Goal: Find specific page/section: Find specific page/section

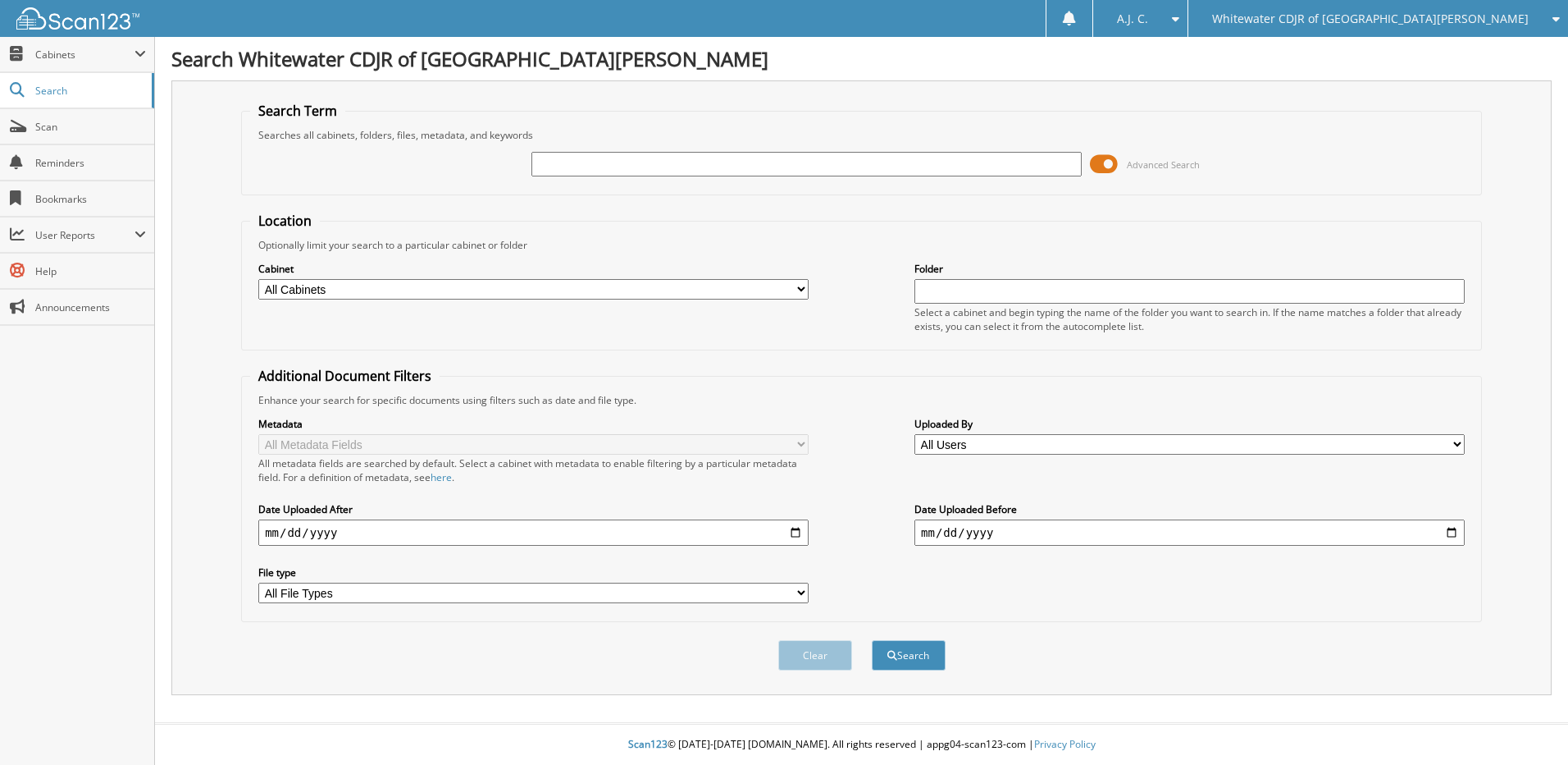
click at [585, 158] on input "text" at bounding box center [807, 164] width 550 height 24
type input "N98333"
click at [935, 650] on button "Search" at bounding box center [909, 655] width 74 height 30
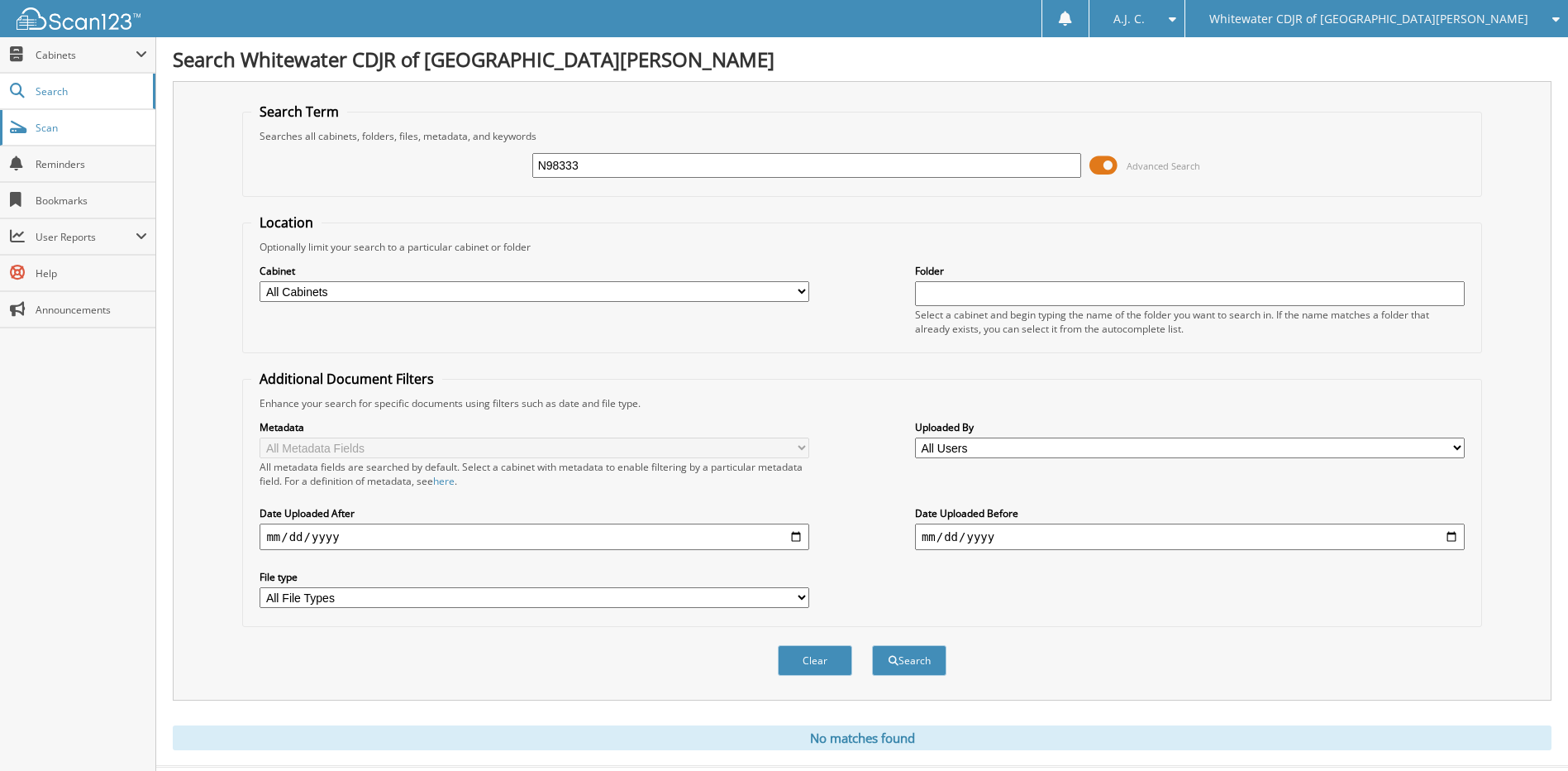
click at [62, 124] on span "Scan" at bounding box center [91, 127] width 111 height 14
drag, startPoint x: 651, startPoint y: 162, endPoint x: 496, endPoint y: 183, distance: 156.4
click at [507, 183] on div "N98333 Advanced Search" at bounding box center [861, 165] width 1221 height 45
click at [56, 58] on span "Cabinets" at bounding box center [85, 55] width 100 height 14
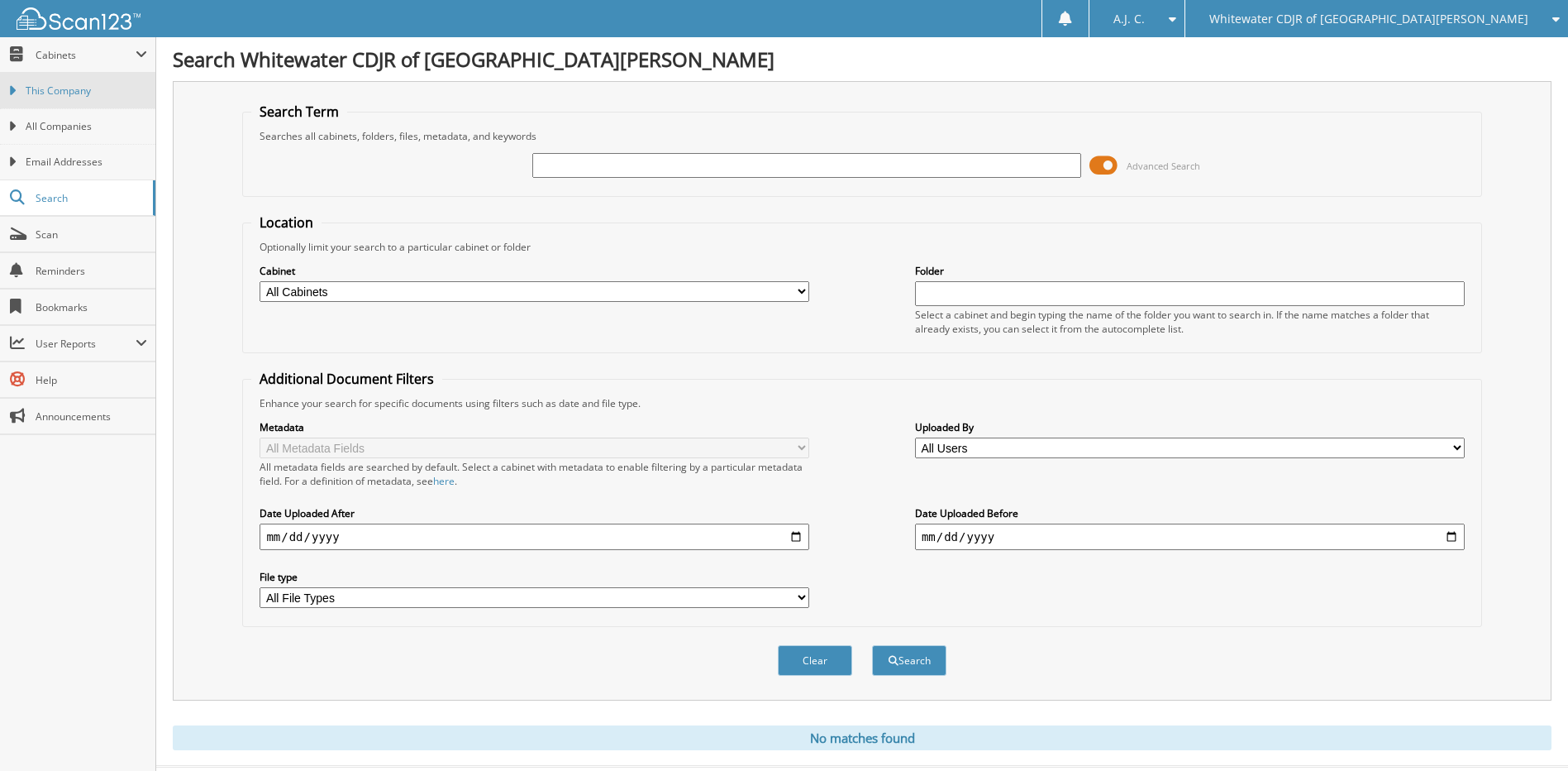
click at [66, 93] on span "This Company" at bounding box center [86, 91] width 121 height 15
